Goal: Information Seeking & Learning: Check status

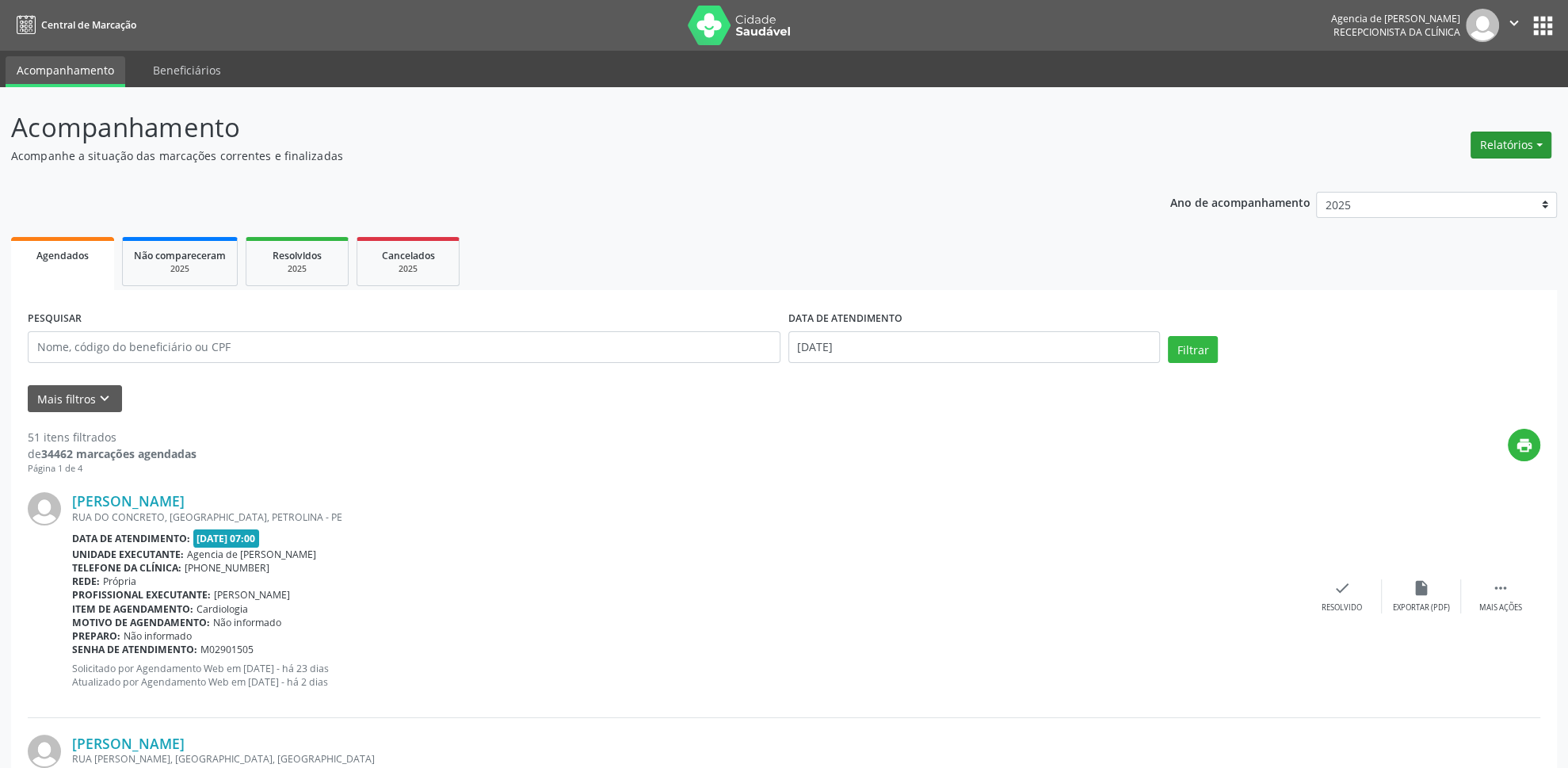
click at [1532, 137] on button "Relatórios" at bounding box center [1512, 145] width 81 height 27
click at [1416, 182] on link "Agendamentos" at bounding box center [1468, 180] width 171 height 22
select select "8"
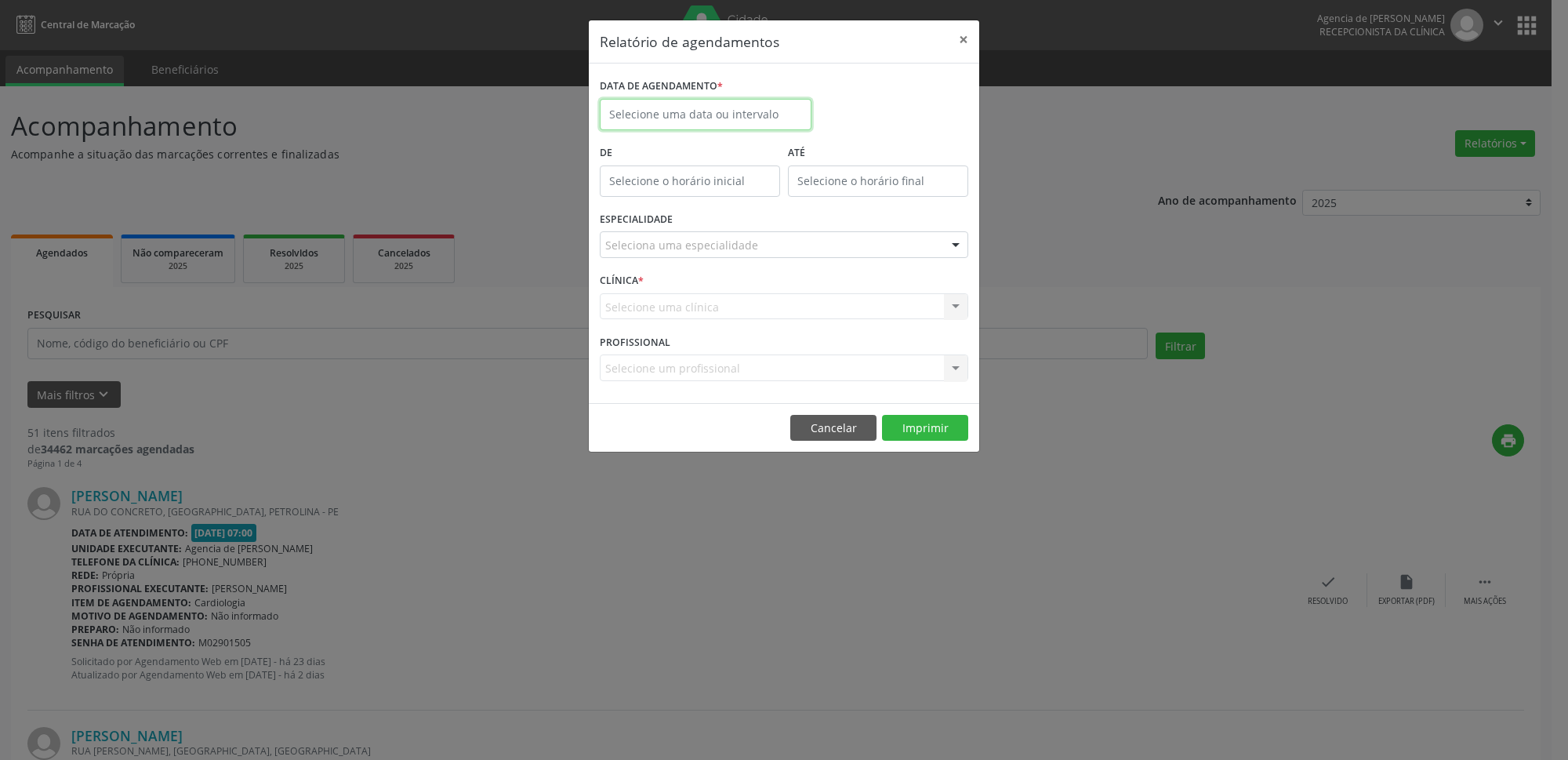
click at [721, 118] on input "text" at bounding box center [706, 115] width 212 height 31
click at [337, 389] on div "Relatório de agendamentos × DATA DE AGENDAMENTO * De ATÉ ESPECIALIDADE Selecion…" at bounding box center [784, 380] width 1568 height 760
click at [325, 345] on div "Relatório de agendamentos × DATA DE AGENDAMENTO * De ATÉ ESPECIALIDADE Selecion…" at bounding box center [784, 380] width 1568 height 760
click at [957, 35] on button "×" at bounding box center [964, 39] width 31 height 38
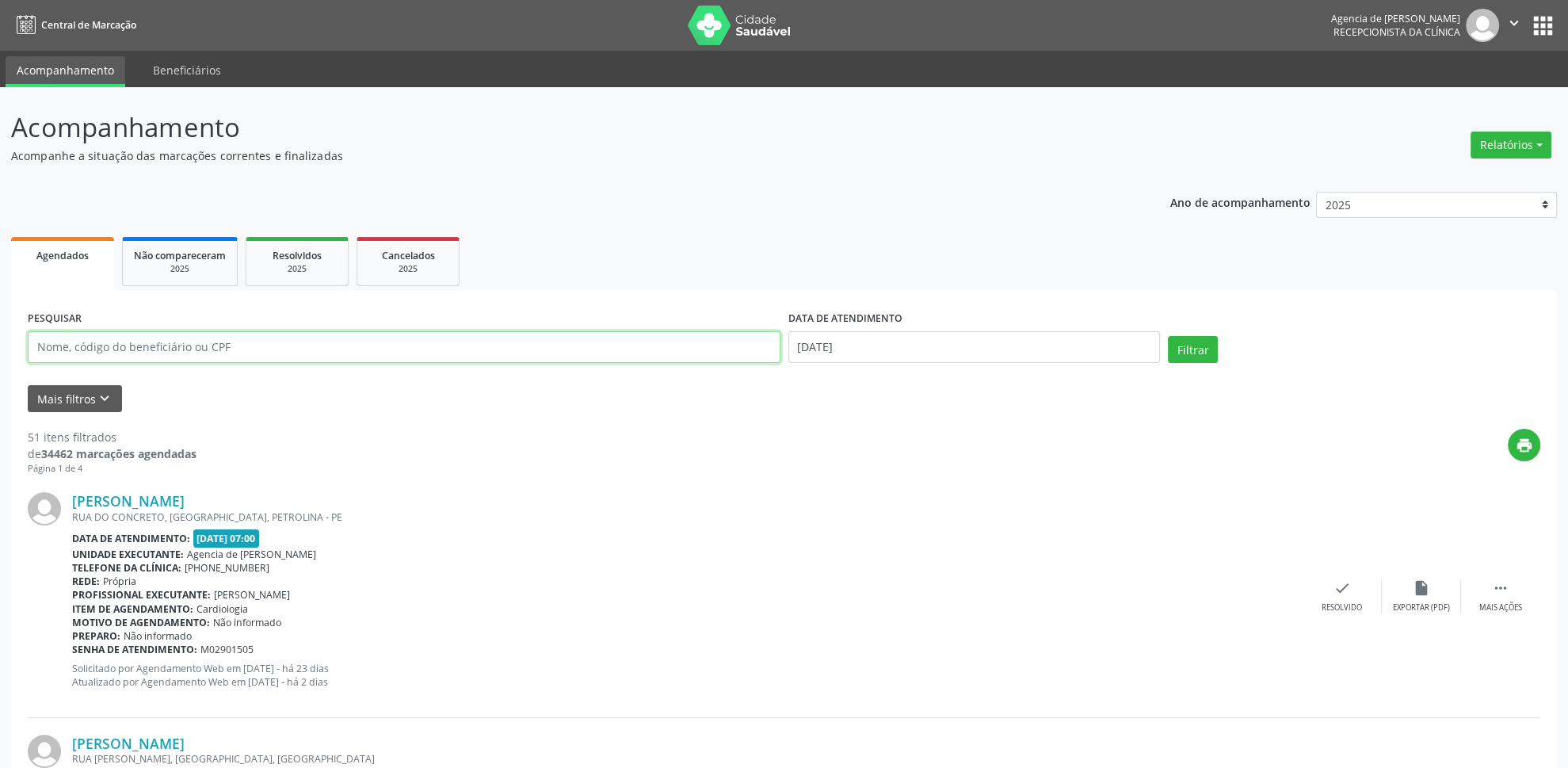
click at [224, 349] on input "text" at bounding box center [404, 348] width 753 height 32
type input "[PERSON_NAME]"
click at [899, 342] on input "[DATE]" at bounding box center [975, 348] width 373 height 32
click at [807, 375] on span at bounding box center [801, 378] width 27 height 27
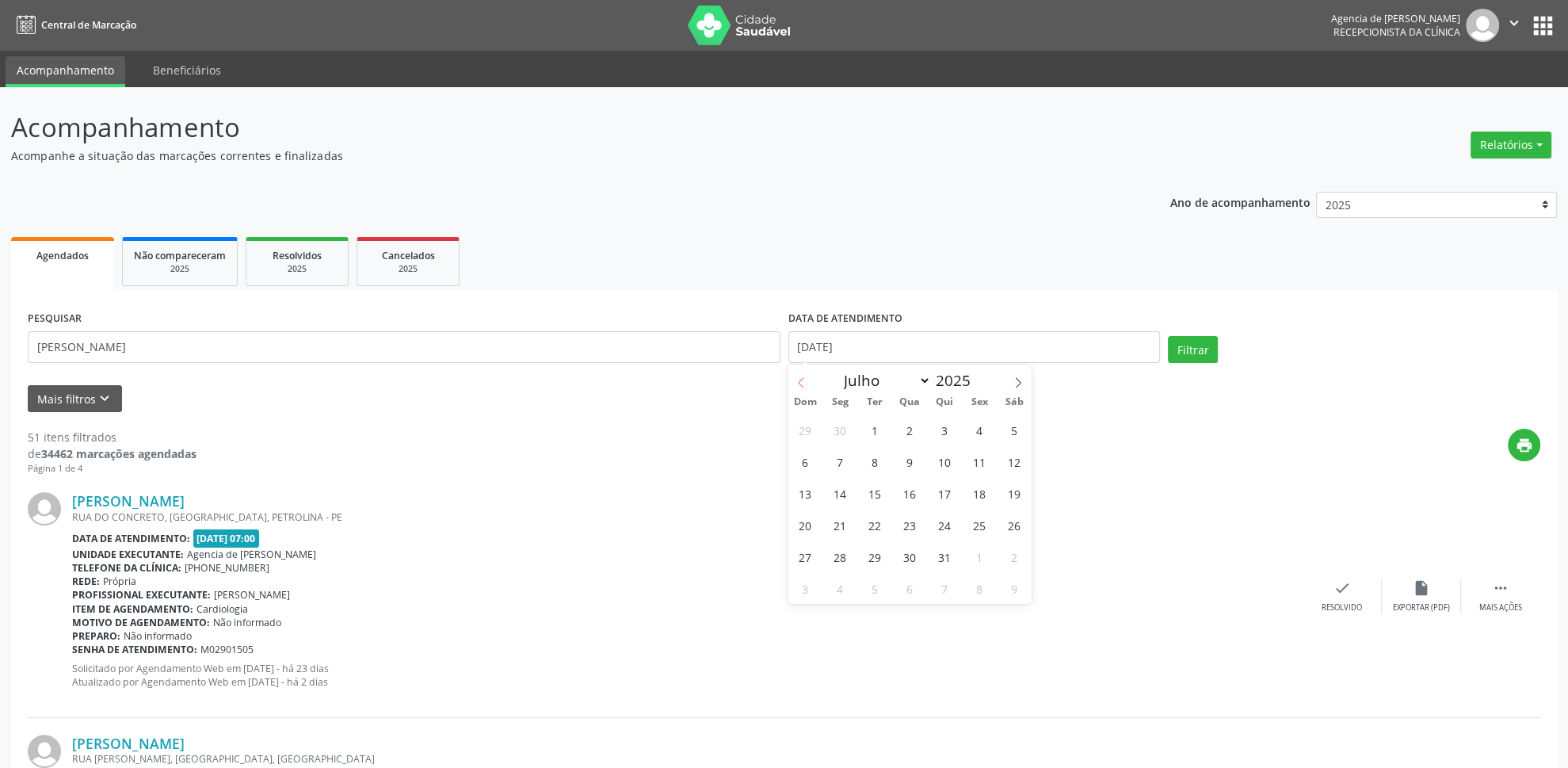
click at [807, 375] on span at bounding box center [801, 378] width 27 height 27
click at [808, 375] on span at bounding box center [801, 378] width 27 height 27
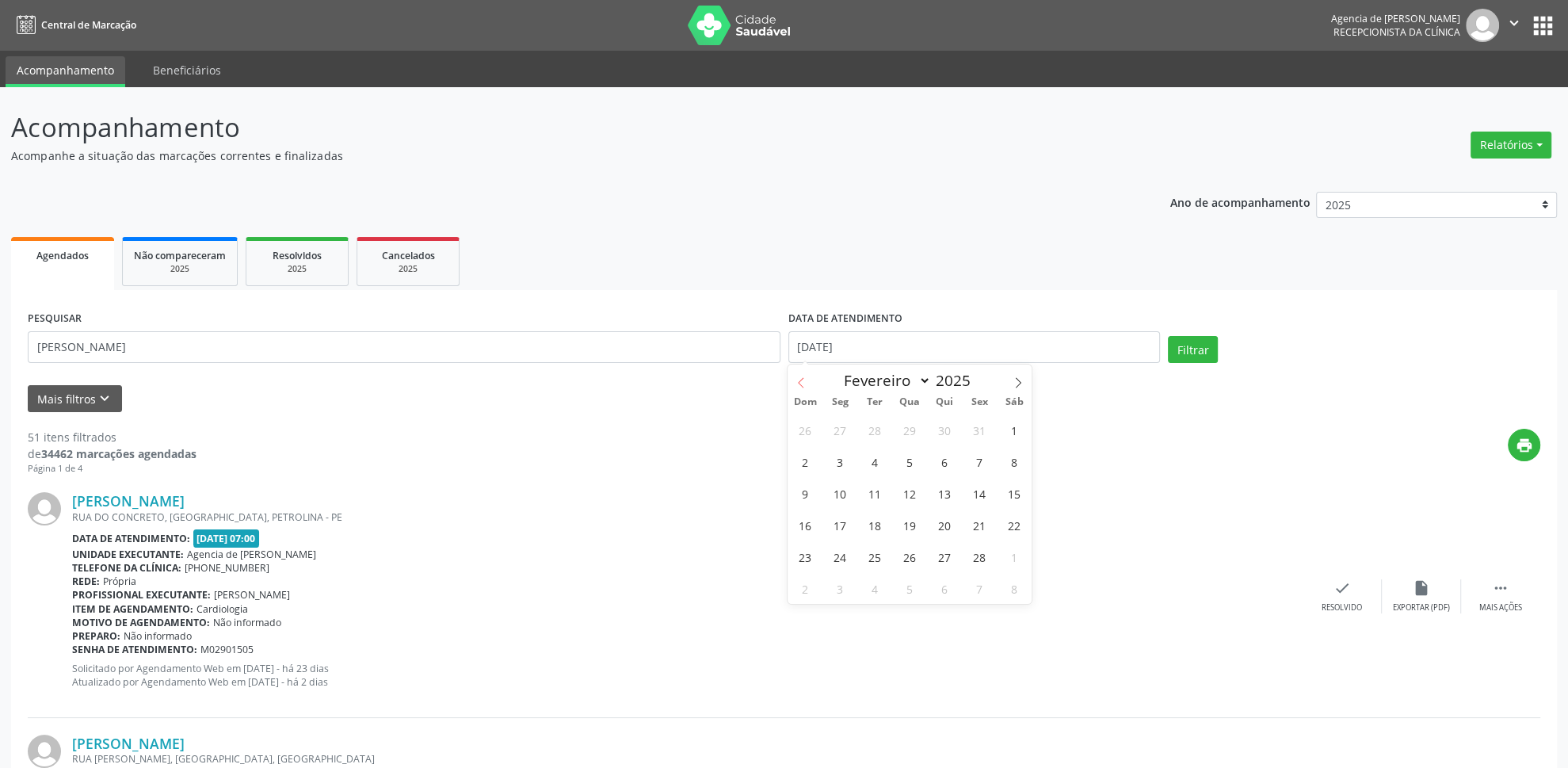
click at [812, 375] on span at bounding box center [801, 378] width 27 height 27
select select "0"
click at [812, 375] on span at bounding box center [801, 378] width 27 height 27
type input "2024"
click at [812, 375] on span at bounding box center [801, 378] width 27 height 27
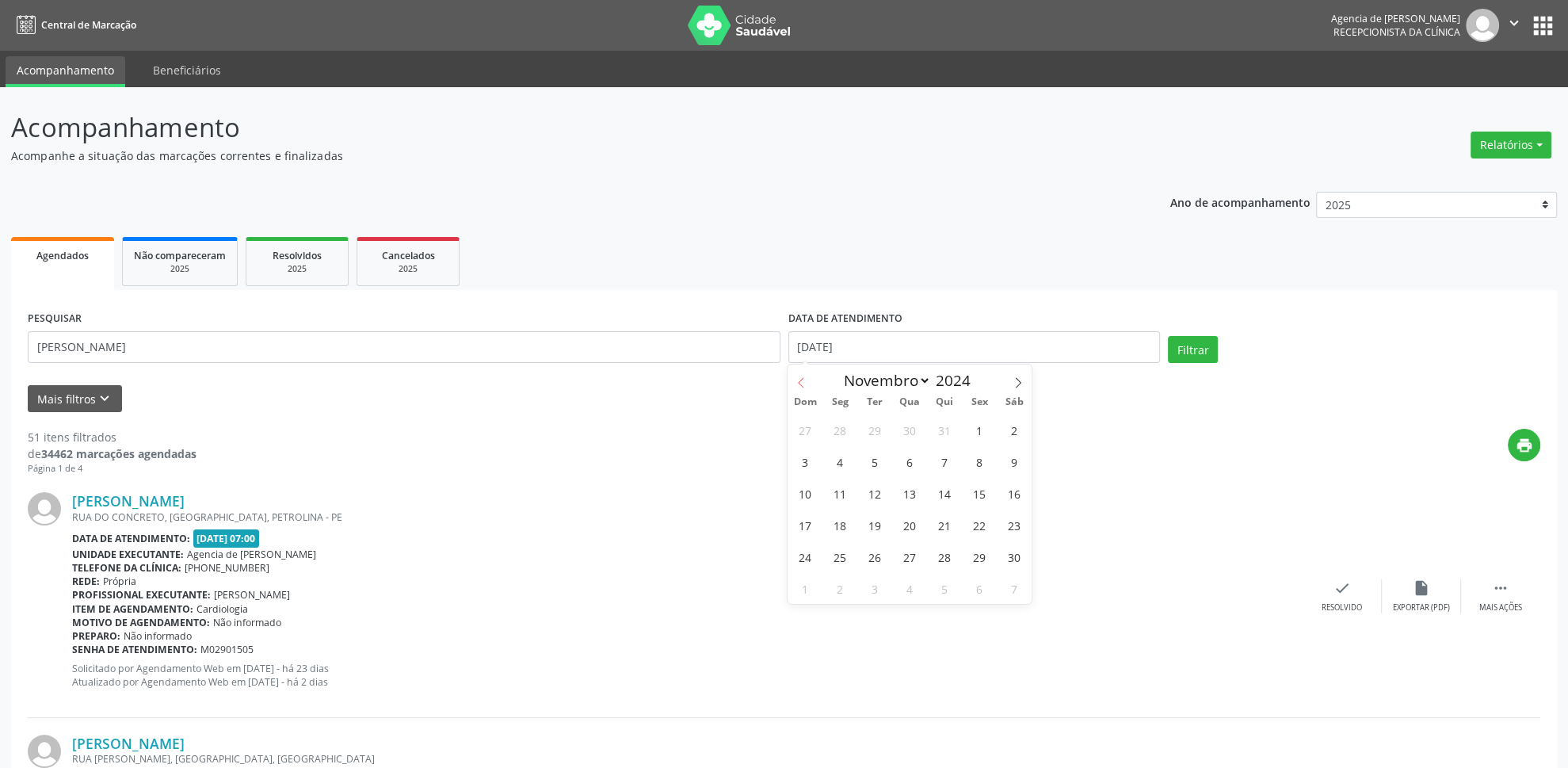
click at [812, 375] on span at bounding box center [801, 378] width 27 height 27
select select "9"
click at [872, 428] on span "1" at bounding box center [875, 430] width 31 height 31
type input "[DATE]"
click at [1015, 389] on icon at bounding box center [1018, 383] width 11 height 11
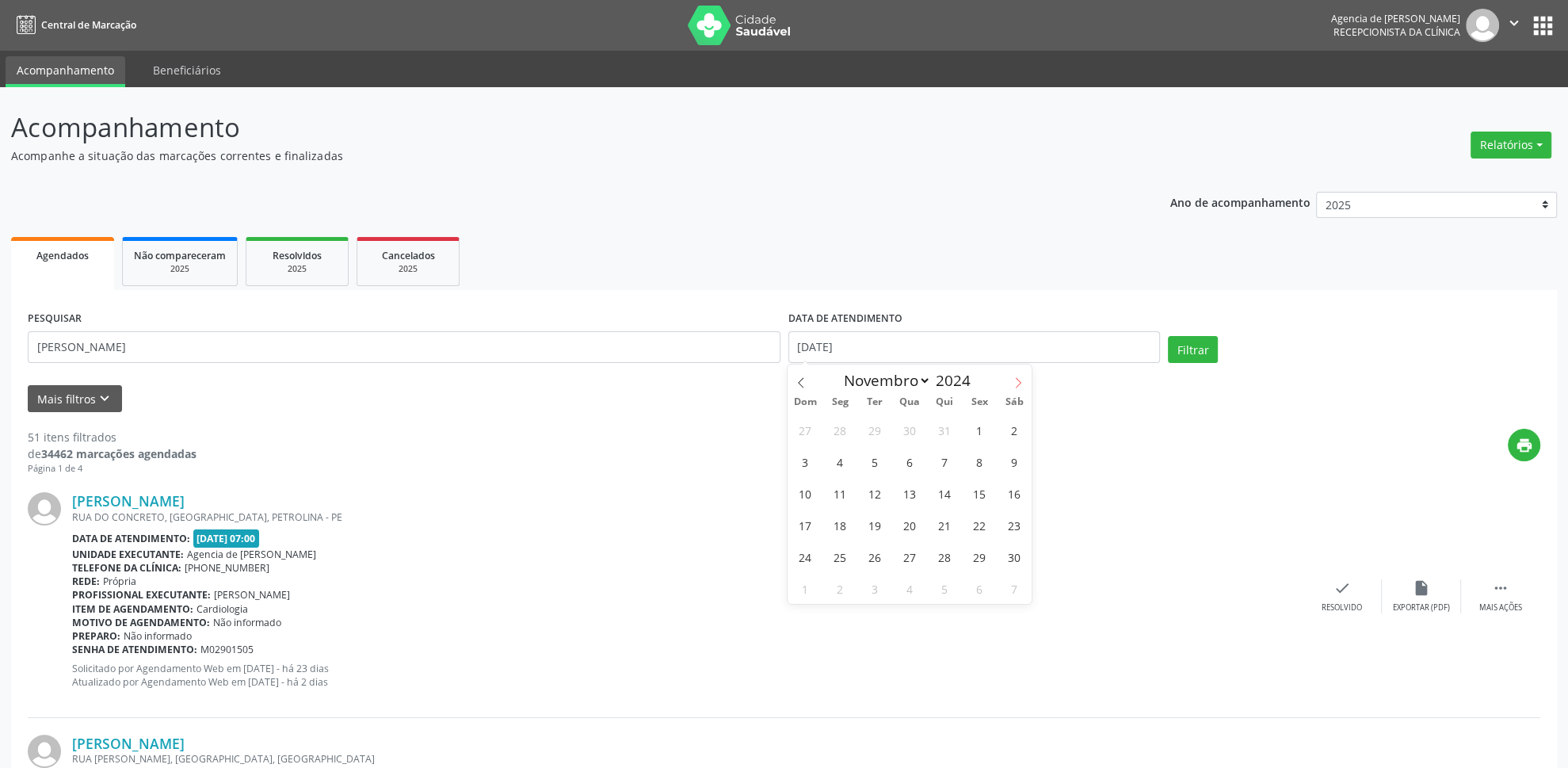
click at [1015, 389] on icon at bounding box center [1018, 383] width 11 height 11
select select "11"
click at [1014, 388] on icon at bounding box center [1018, 383] width 11 height 11
type input "2025"
click at [1014, 387] on icon at bounding box center [1018, 383] width 11 height 11
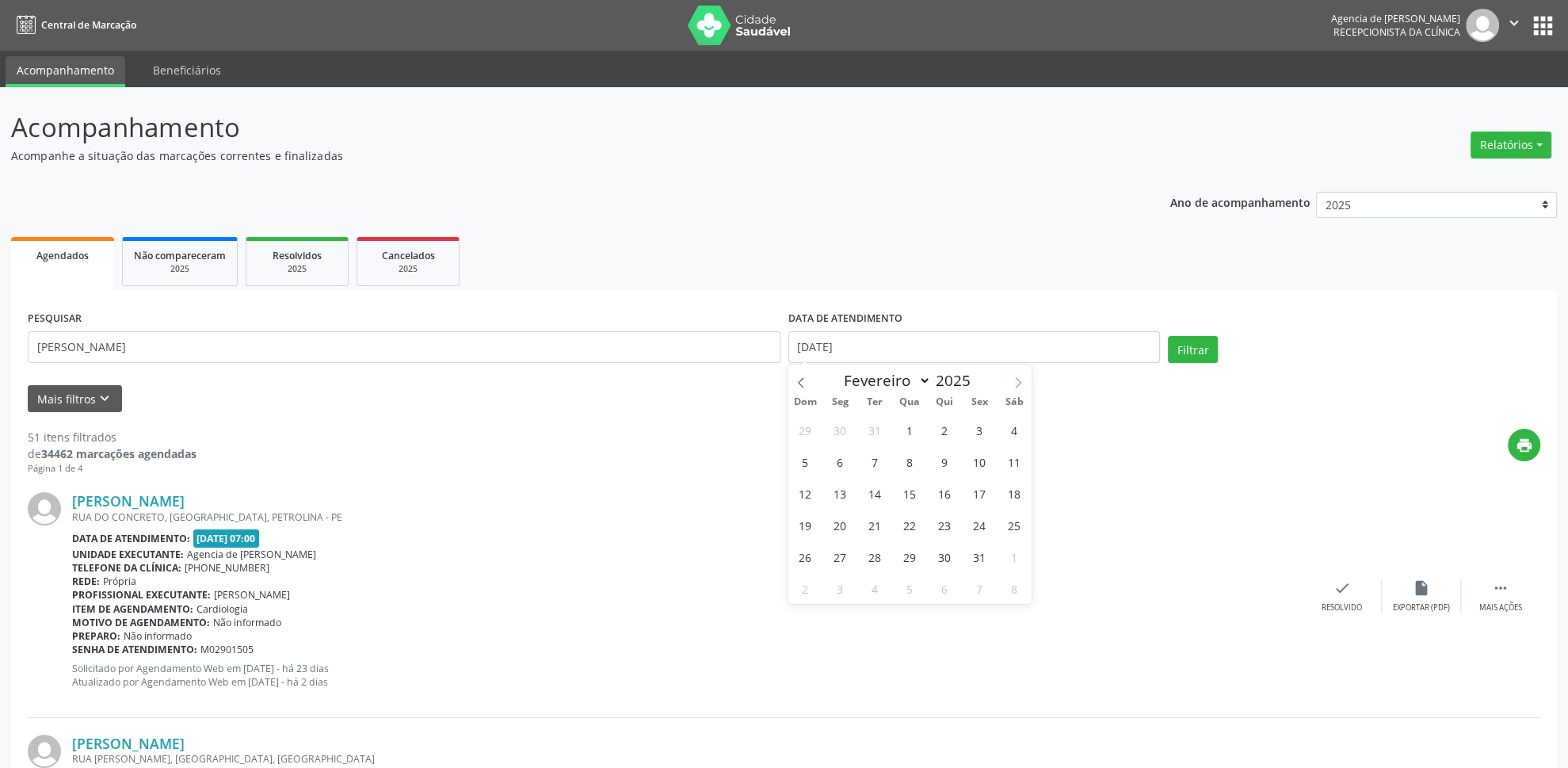
click at [1014, 387] on icon at bounding box center [1018, 383] width 11 height 11
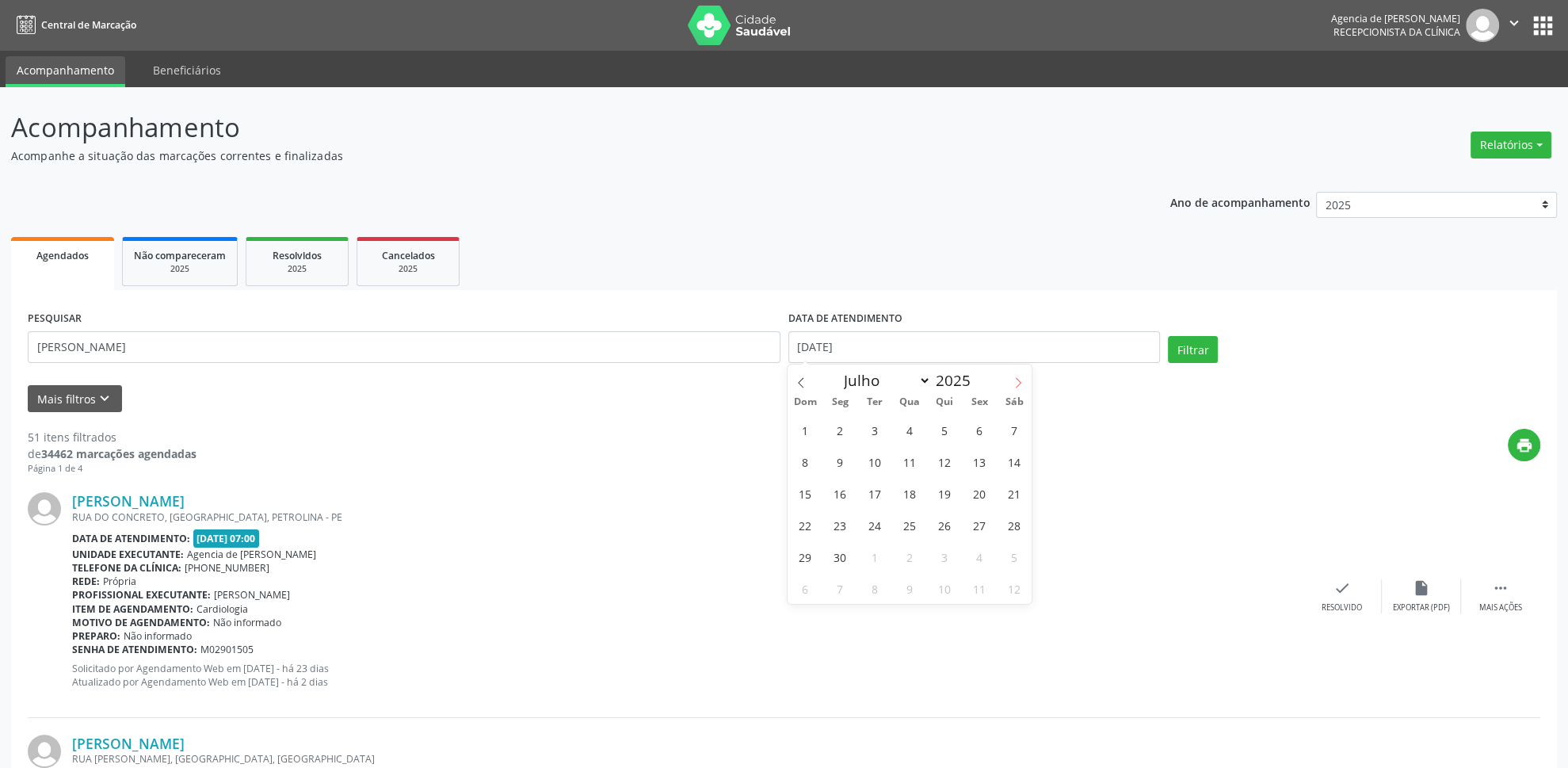
click at [1014, 387] on icon at bounding box center [1018, 383] width 11 height 11
click at [799, 378] on span at bounding box center [801, 378] width 27 height 27
select select "8"
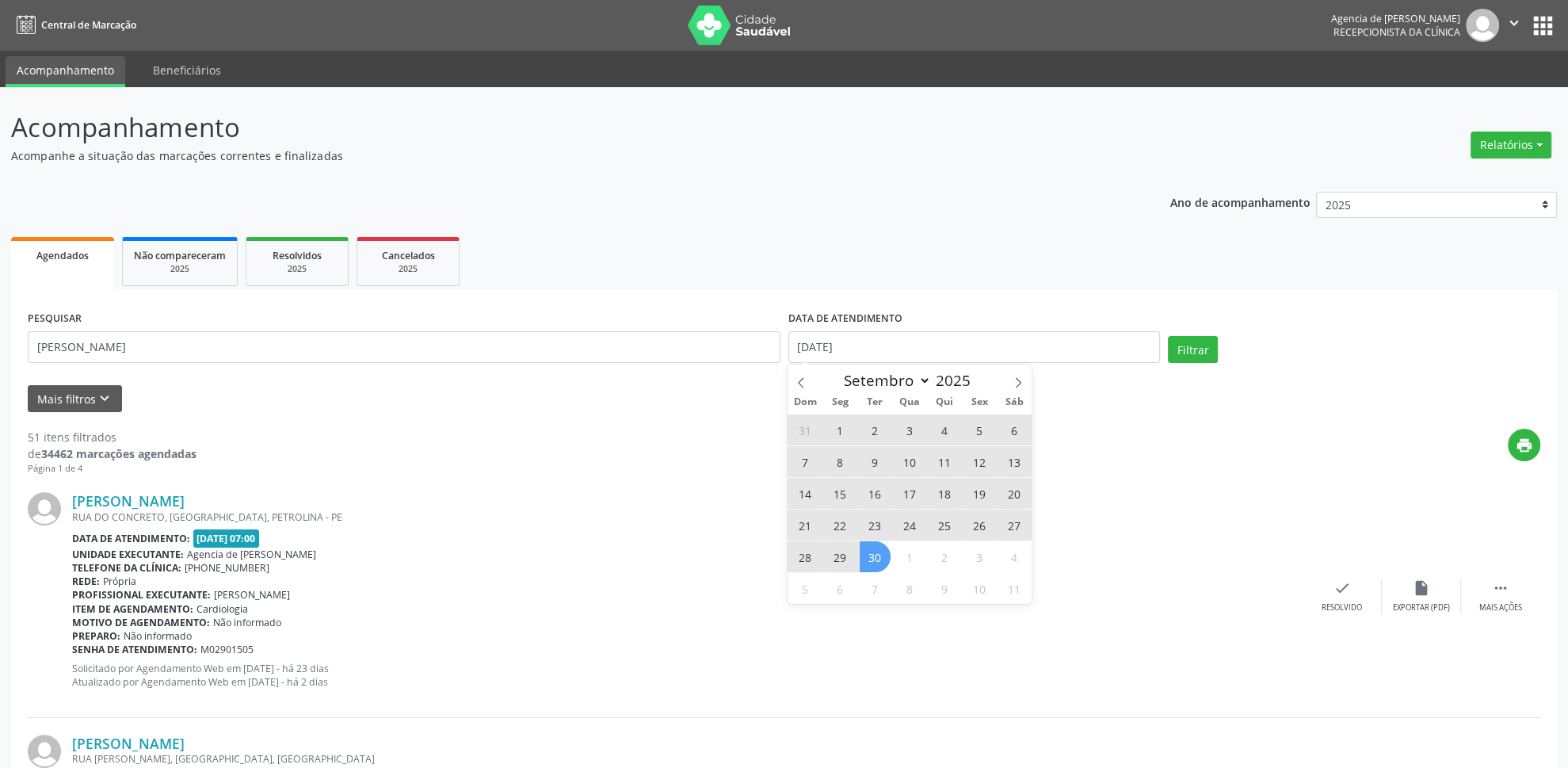
click at [882, 558] on span "30" at bounding box center [875, 556] width 31 height 31
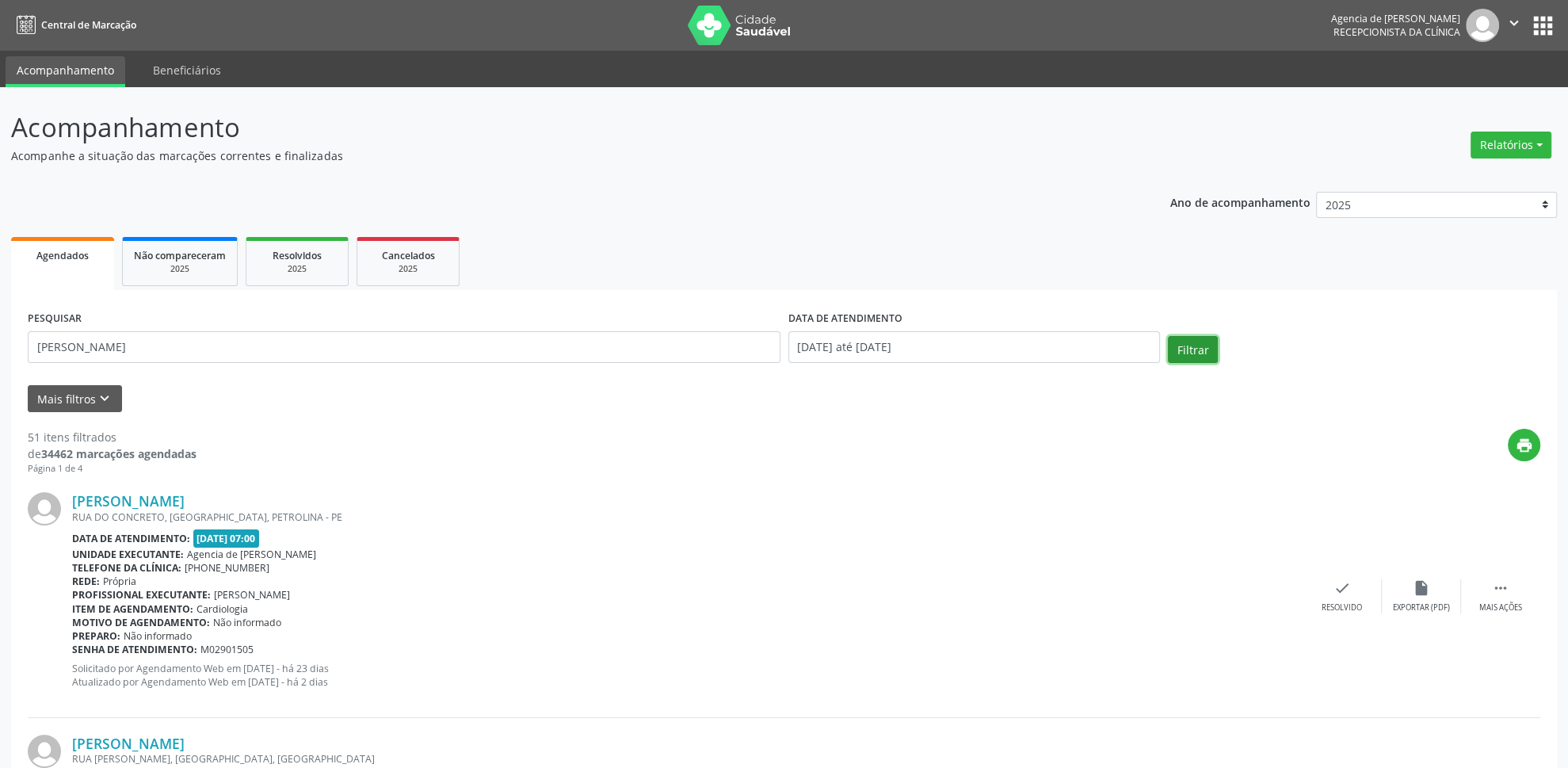
click at [1204, 349] on button "Filtrar" at bounding box center [1193, 350] width 50 height 27
click at [185, 497] on link "[PERSON_NAME]" at bounding box center [128, 501] width 113 height 17
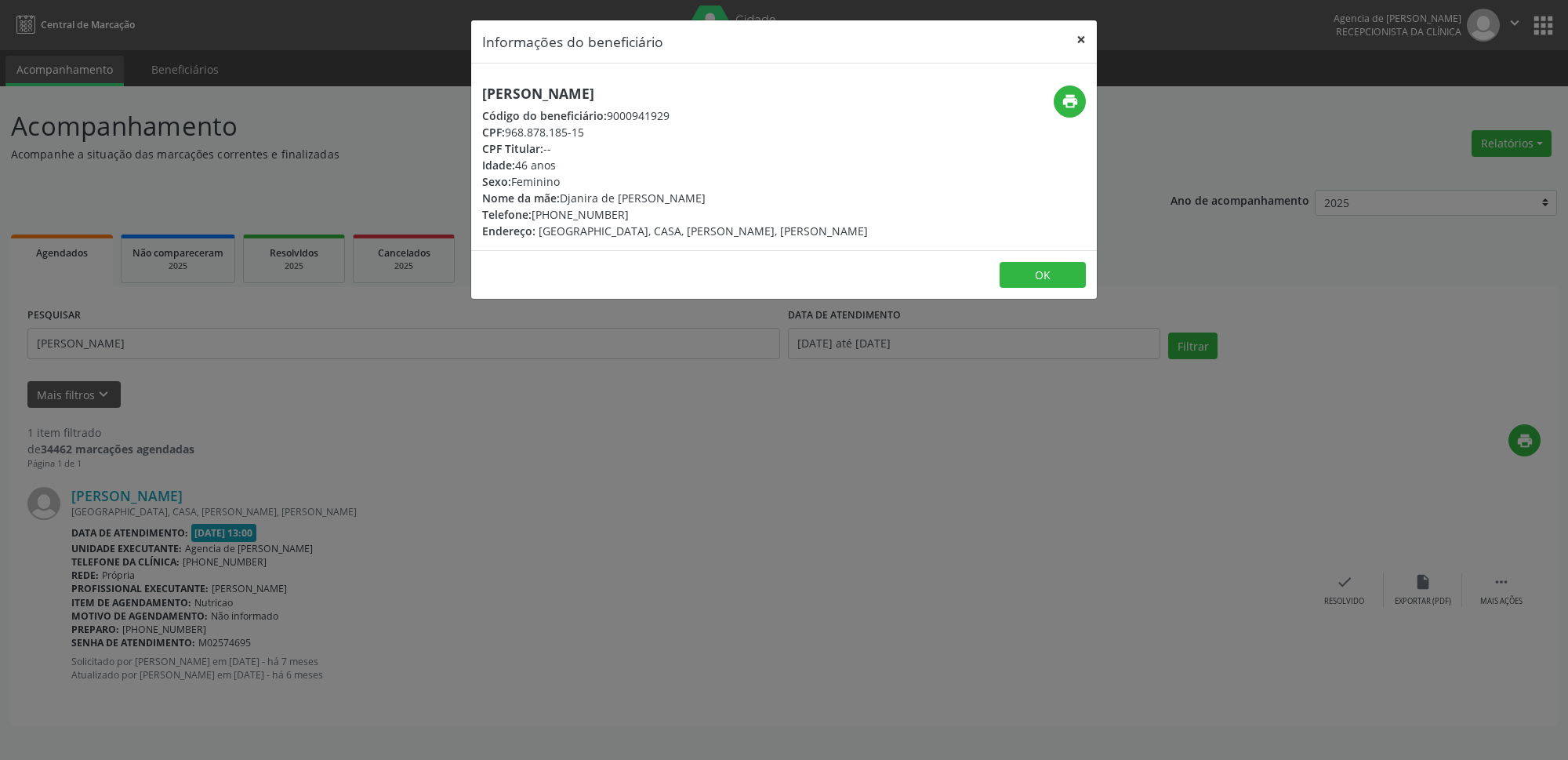
click at [1078, 35] on button "×" at bounding box center [1081, 39] width 31 height 38
